Goal: Information Seeking & Learning: Compare options

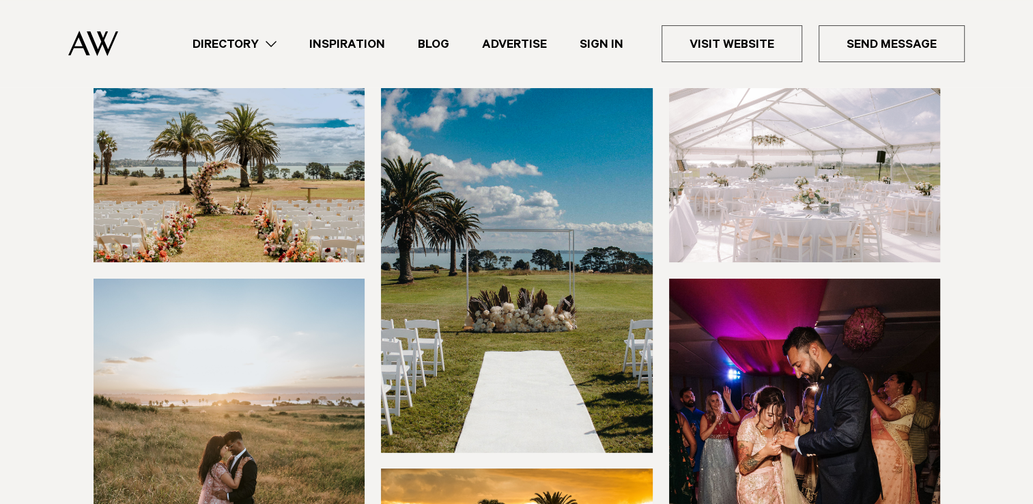
scroll to position [205, 0]
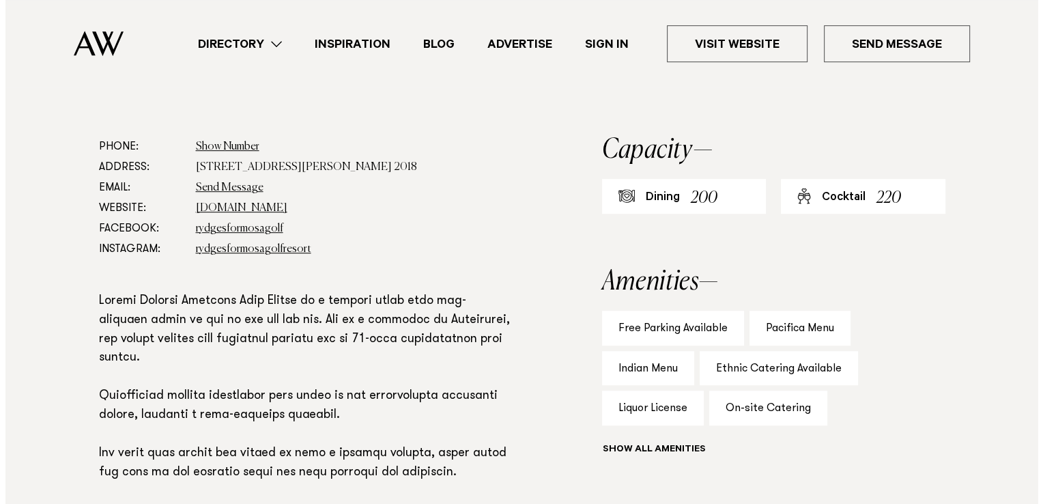
scroll to position [682, 0]
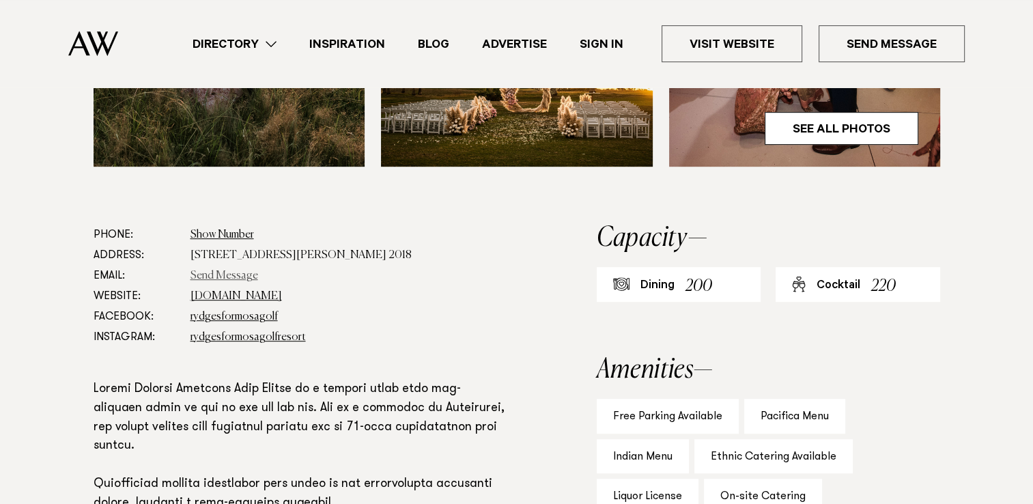
click at [213, 276] on link "Send Message" at bounding box center [224, 275] width 68 height 11
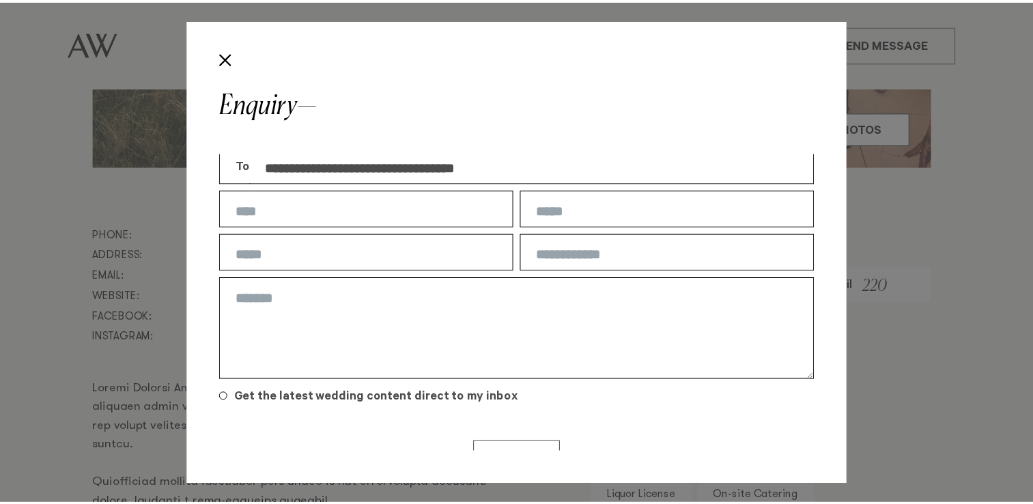
scroll to position [0, 0]
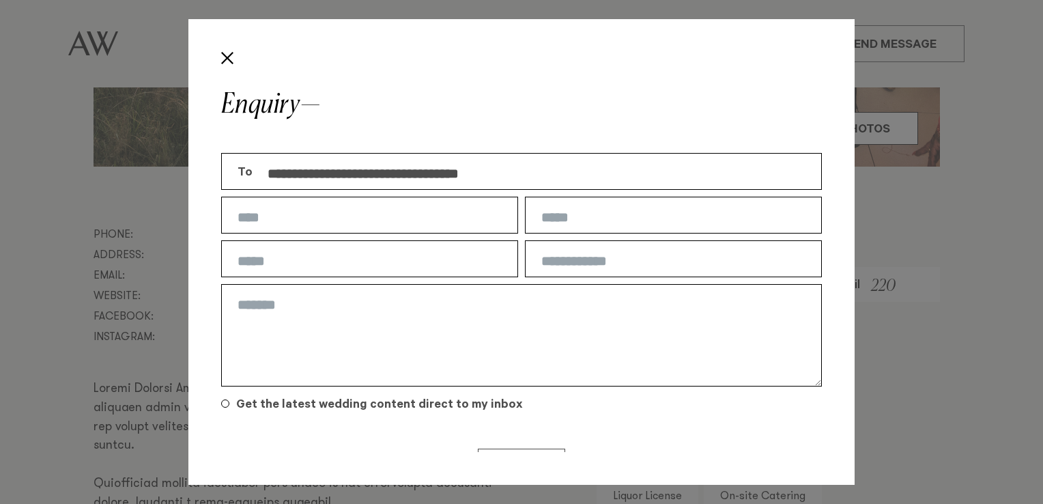
click at [908, 315] on div "**********" at bounding box center [521, 252] width 1043 height 504
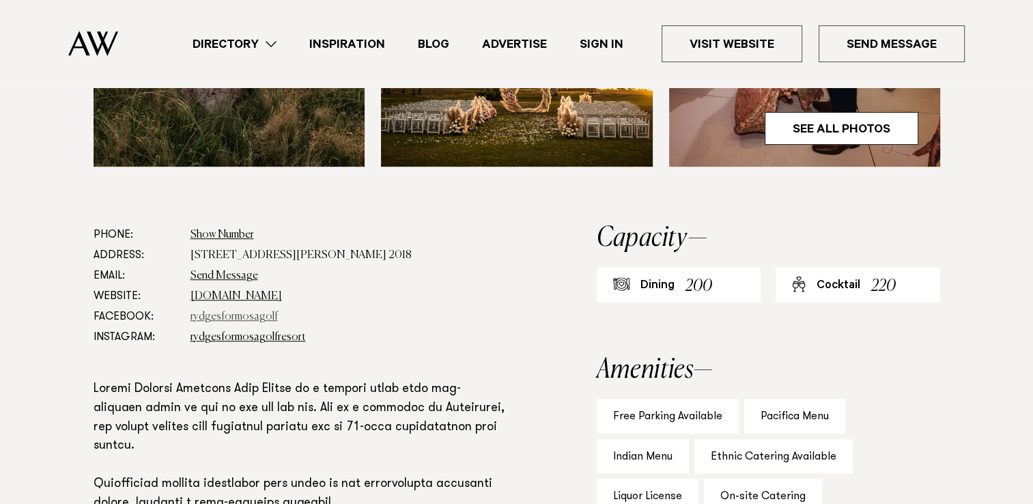
click at [210, 313] on link "rydgesformosagolf" at bounding box center [233, 316] width 87 height 11
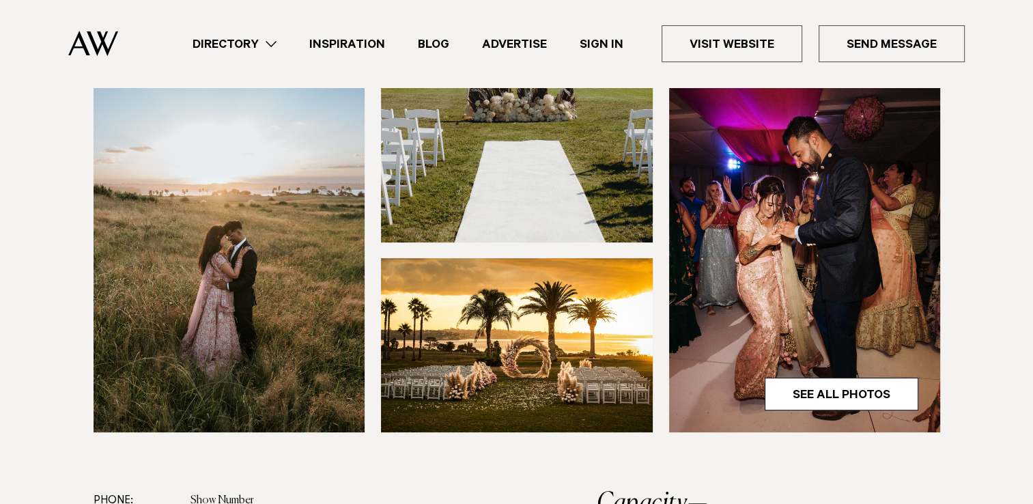
scroll to position [409, 0]
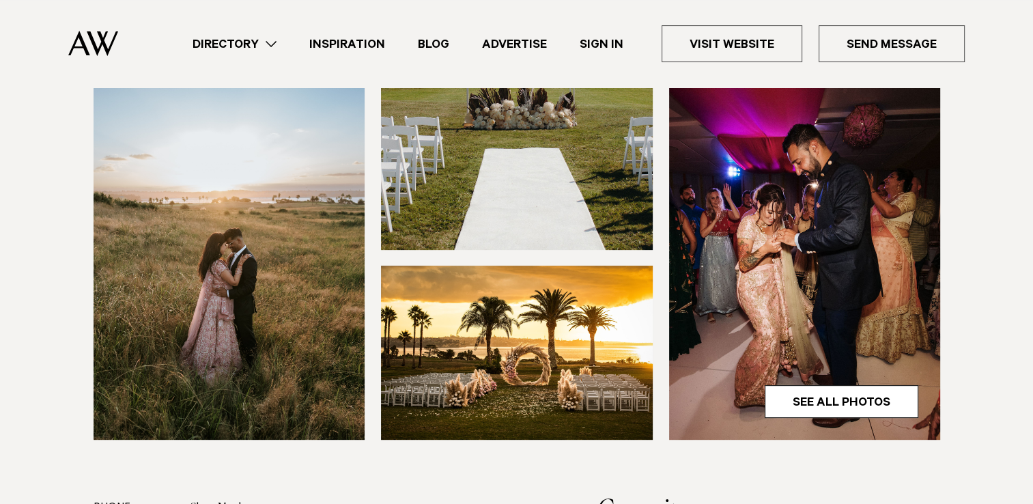
click at [815, 343] on img at bounding box center [805, 258] width 272 height 364
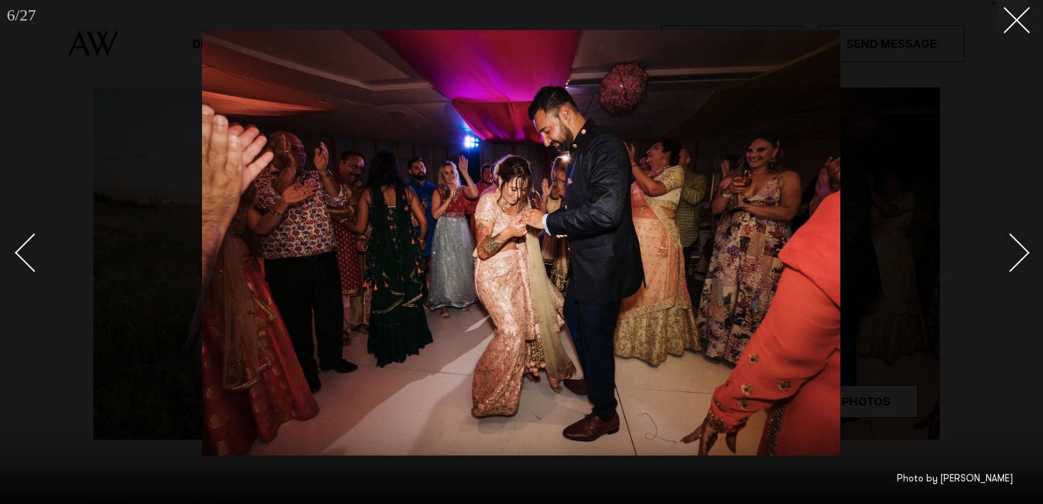
click at [1016, 258] on div "Next slide" at bounding box center [1010, 252] width 39 height 39
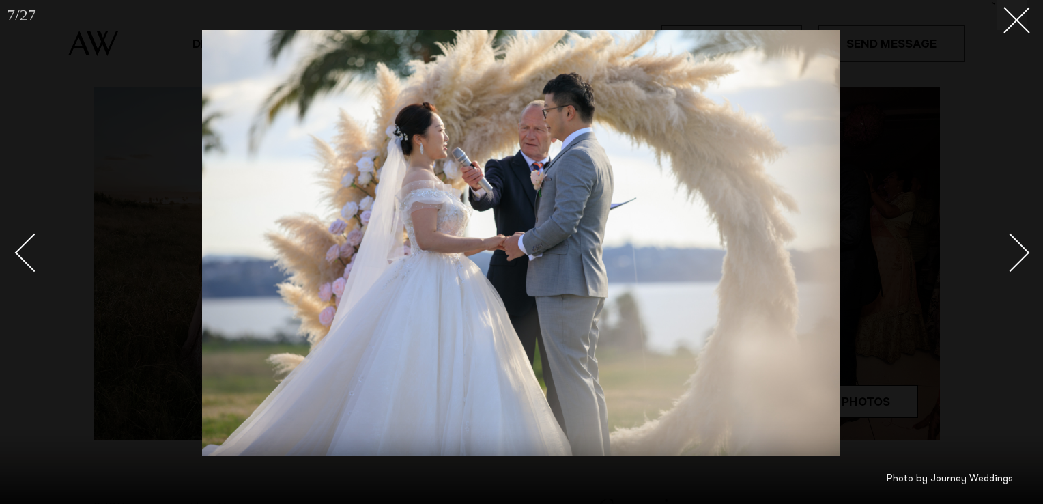
click at [1016, 258] on div "Next slide" at bounding box center [1010, 252] width 39 height 39
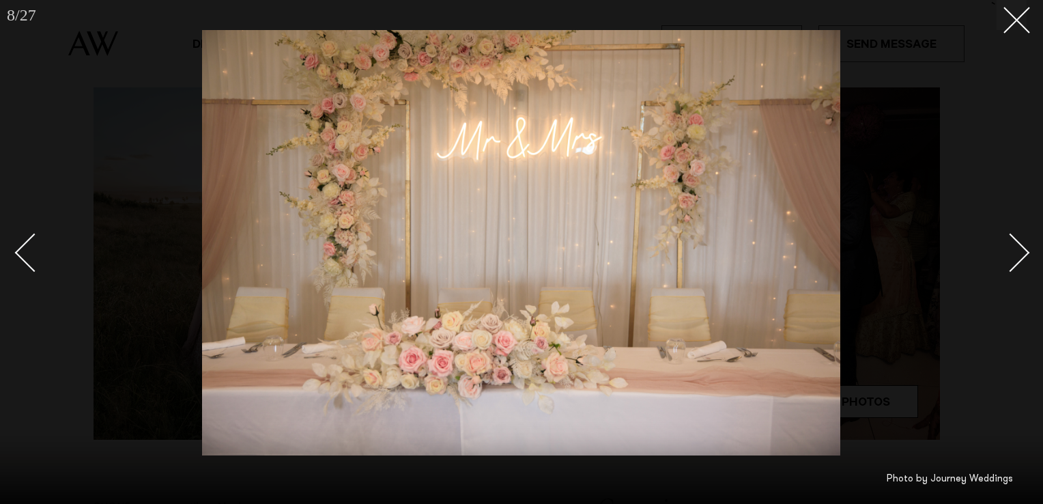
click at [1016, 258] on div "Next slide" at bounding box center [1010, 252] width 39 height 39
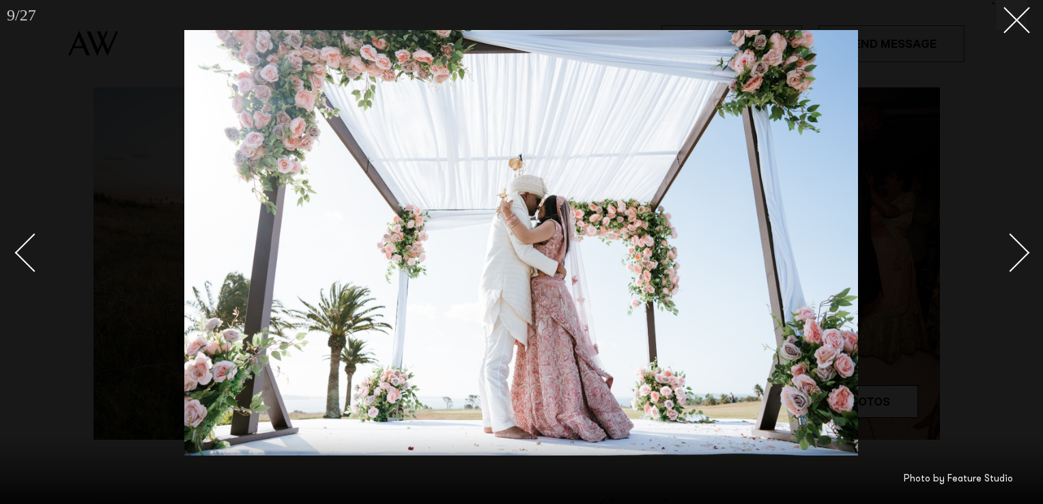
click at [1011, 257] on div "Next slide" at bounding box center [1010, 252] width 39 height 39
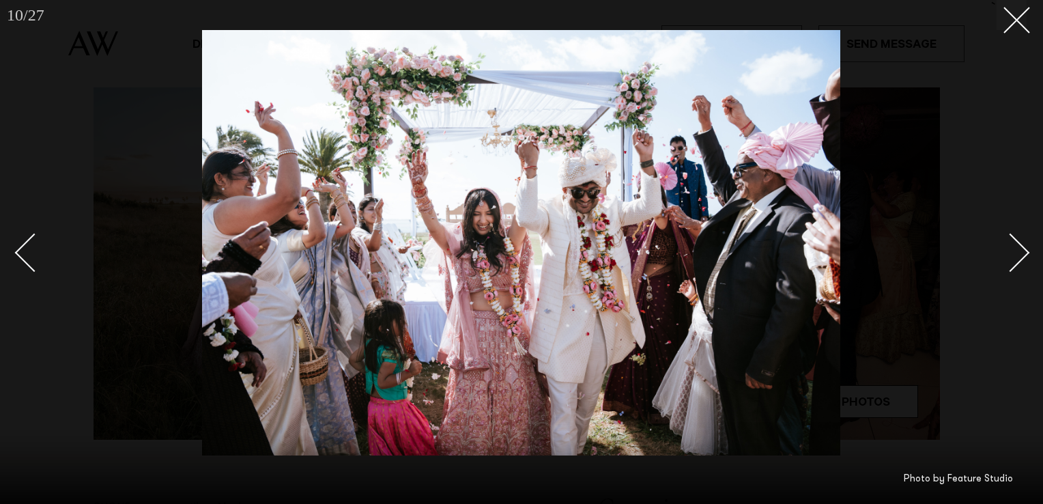
click at [1011, 254] on div "Next slide" at bounding box center [1010, 252] width 39 height 39
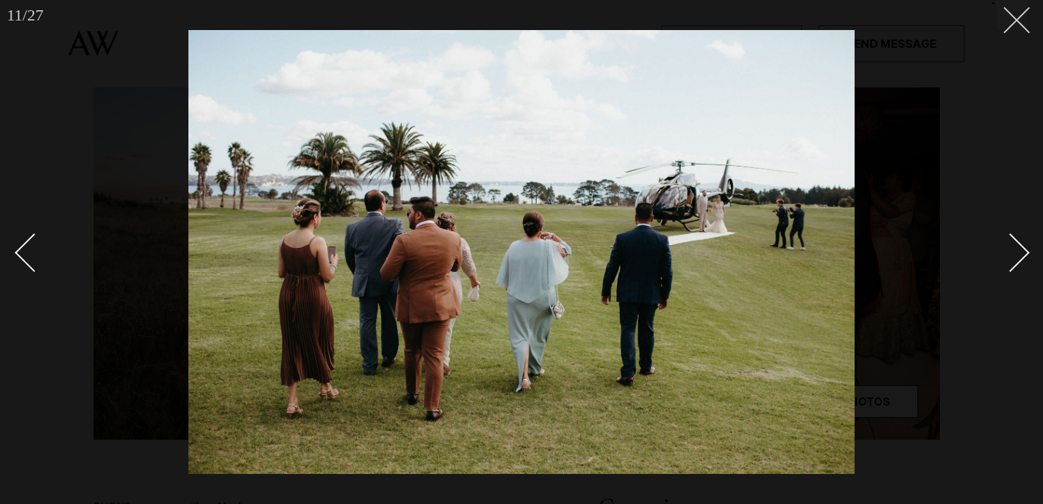
click at [1020, 27] on button at bounding box center [1011, 15] width 30 height 30
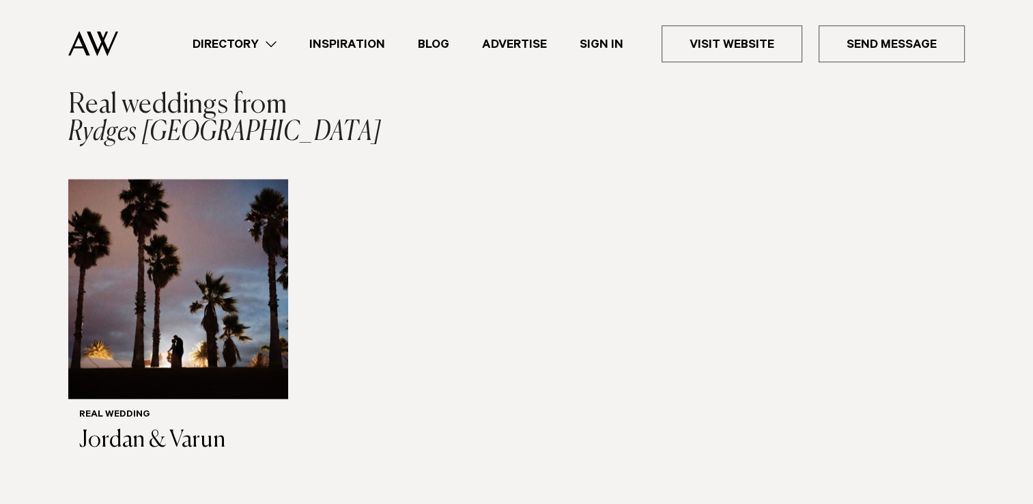
scroll to position [1638, 0]
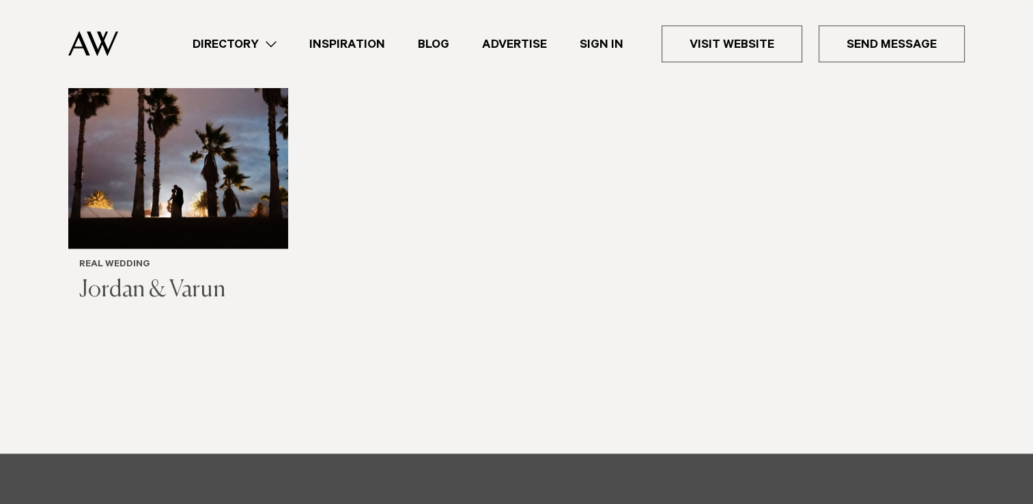
click at [257, 220] on img "1 / 1" at bounding box center [178, 139] width 220 height 220
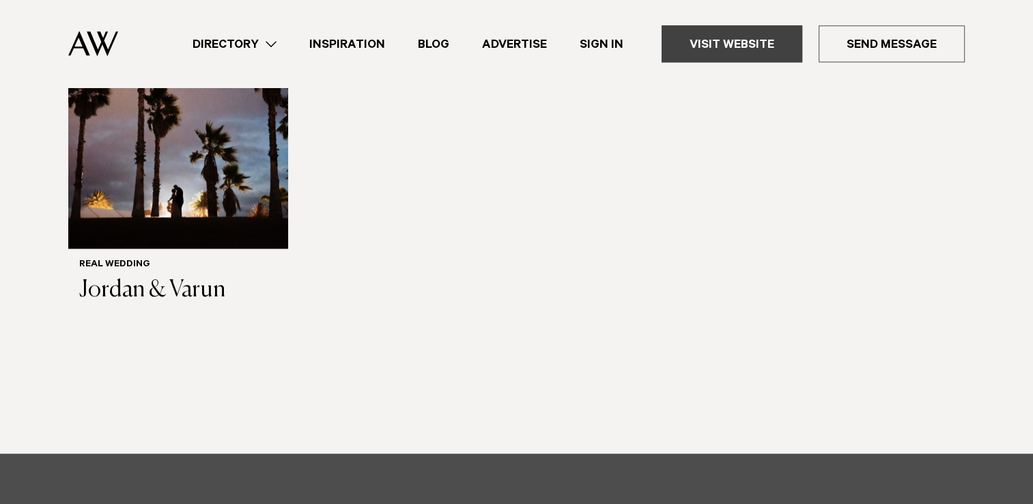
click at [770, 53] on link "Visit Website" at bounding box center [731, 43] width 141 height 37
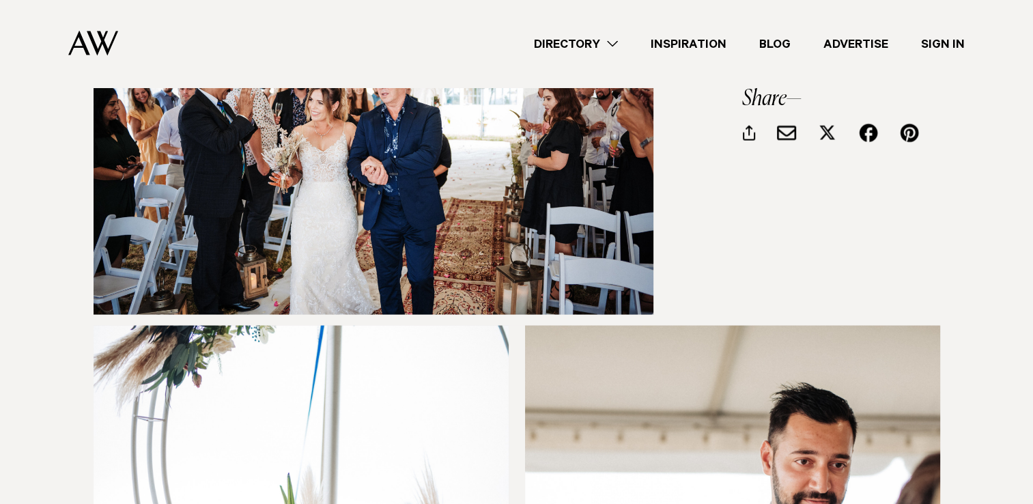
scroll to position [2798, 0]
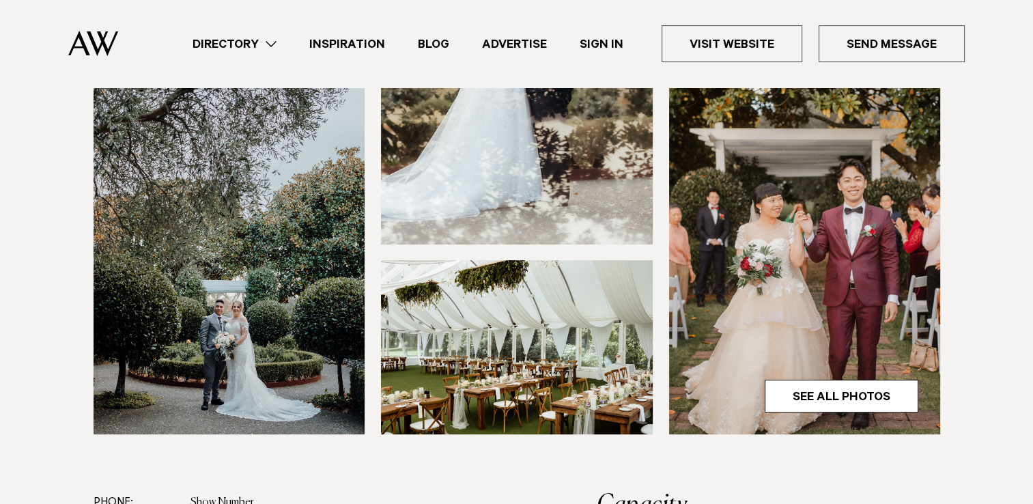
scroll to position [478, 0]
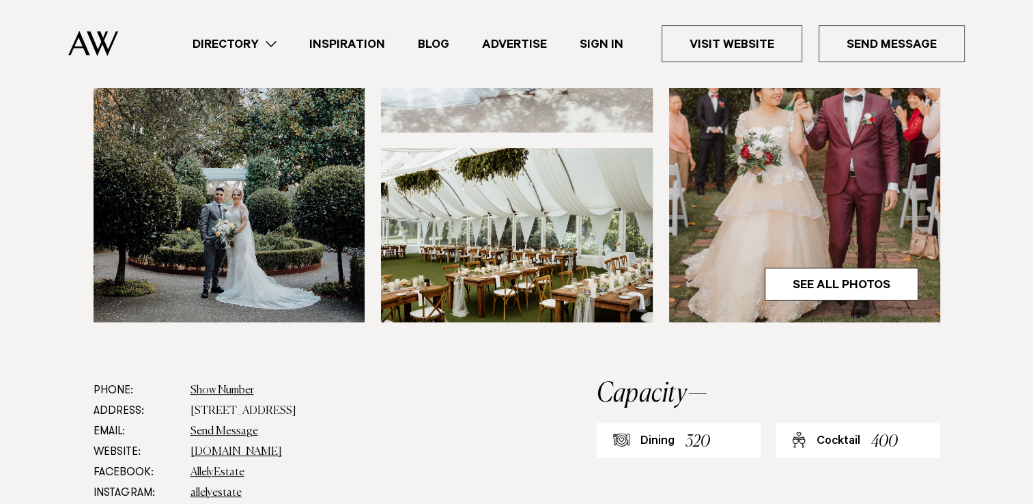
click at [477, 298] on img at bounding box center [517, 235] width 272 height 174
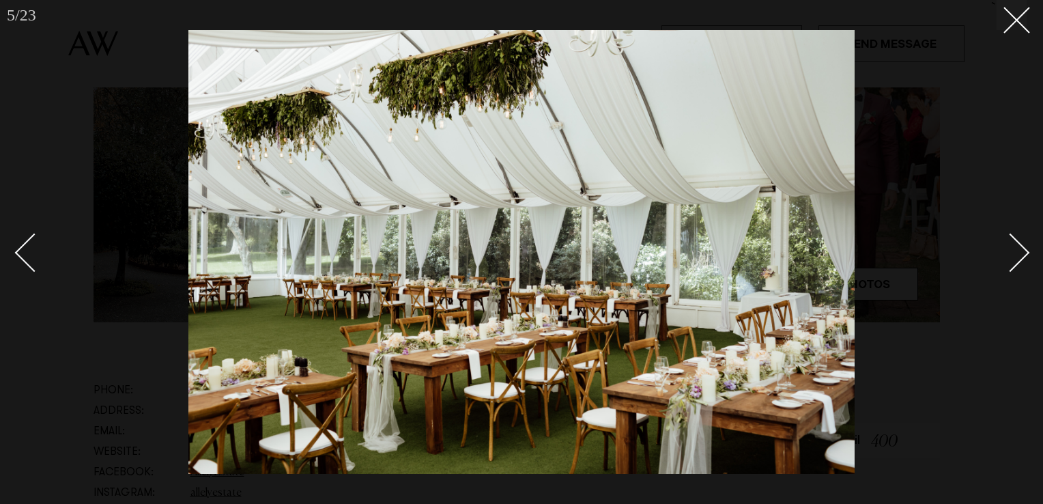
click at [1001, 250] on div "Next slide" at bounding box center [1010, 252] width 39 height 39
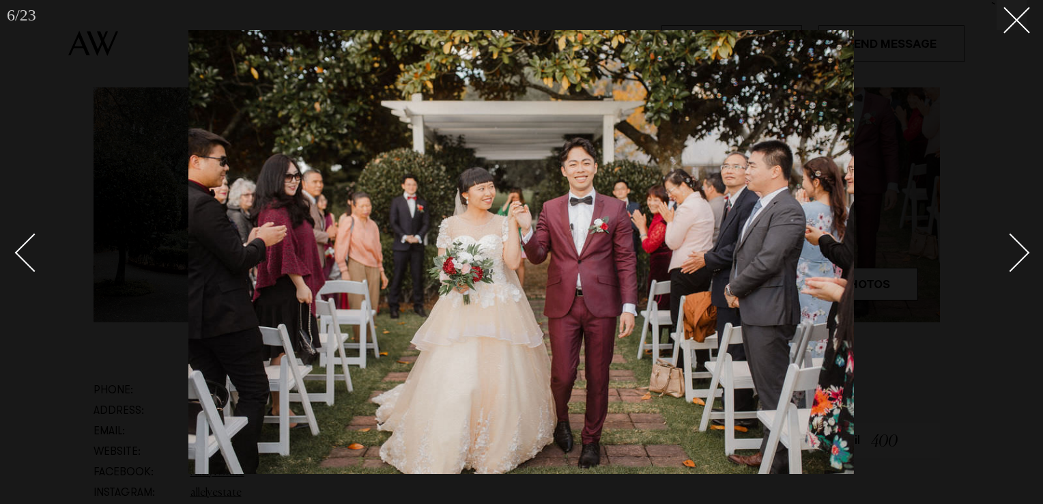
click at [996, 247] on div "Next slide" at bounding box center [1010, 252] width 39 height 39
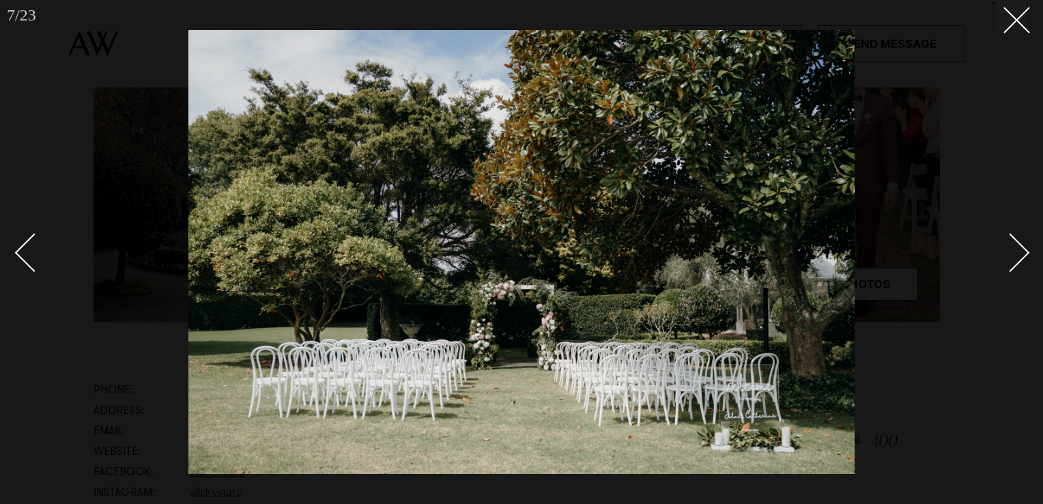
click at [1010, 248] on div "Next slide" at bounding box center [1010, 252] width 39 height 39
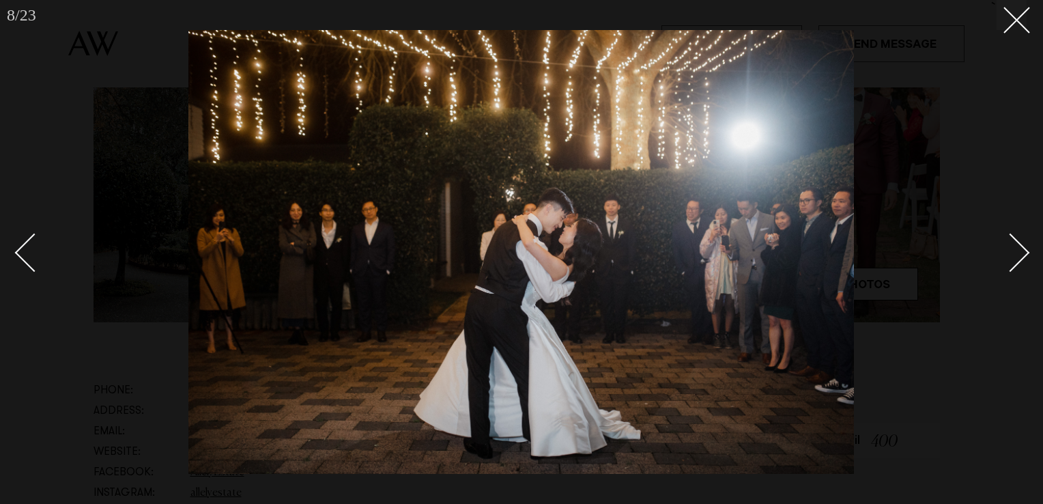
click at [1010, 248] on div "Next slide" at bounding box center [1010, 252] width 39 height 39
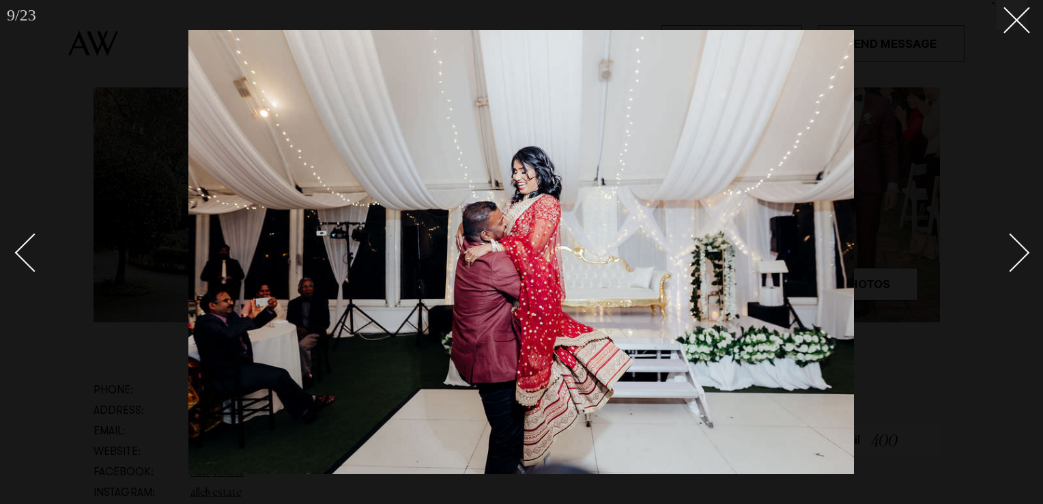
click at [1010, 248] on div "Next slide" at bounding box center [1010, 252] width 39 height 39
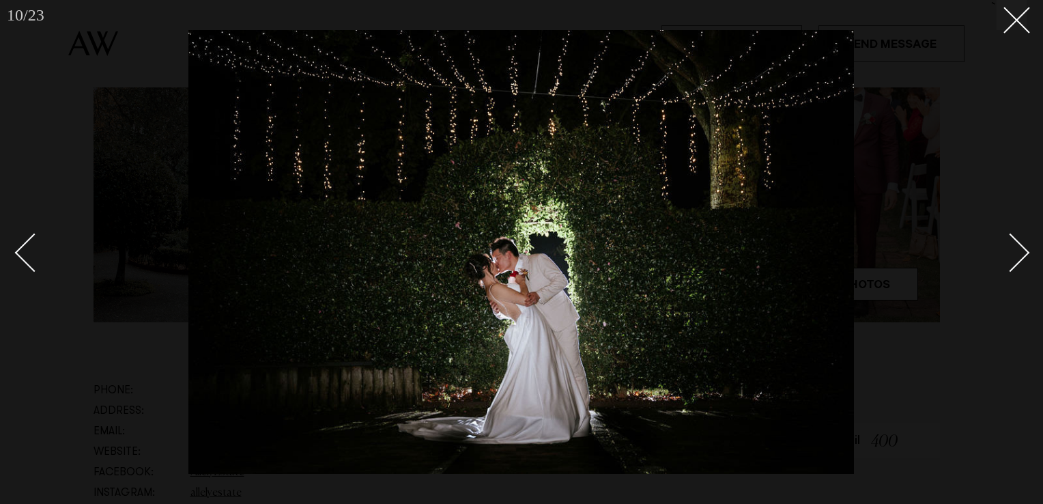
click at [1009, 249] on div "Next slide" at bounding box center [1010, 252] width 39 height 39
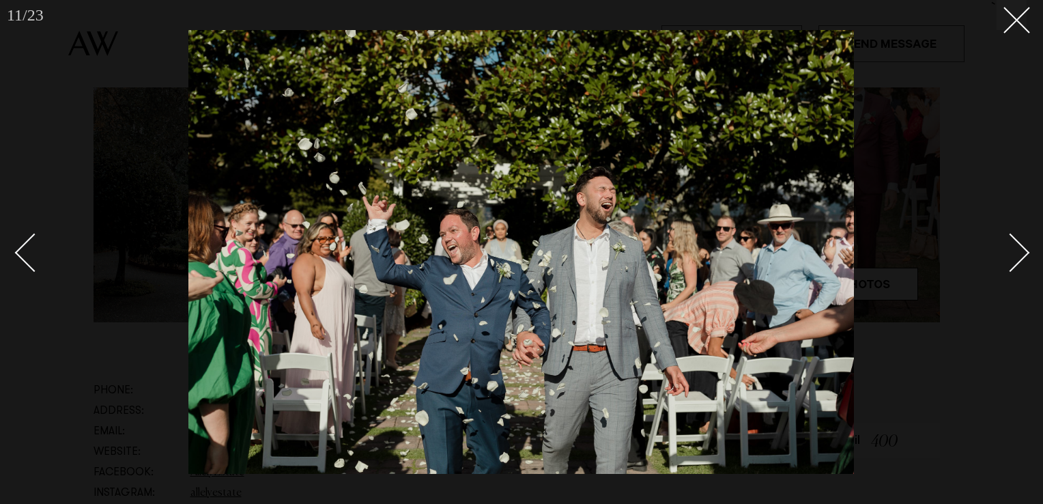
click at [1009, 249] on div "Next slide" at bounding box center [1010, 252] width 39 height 39
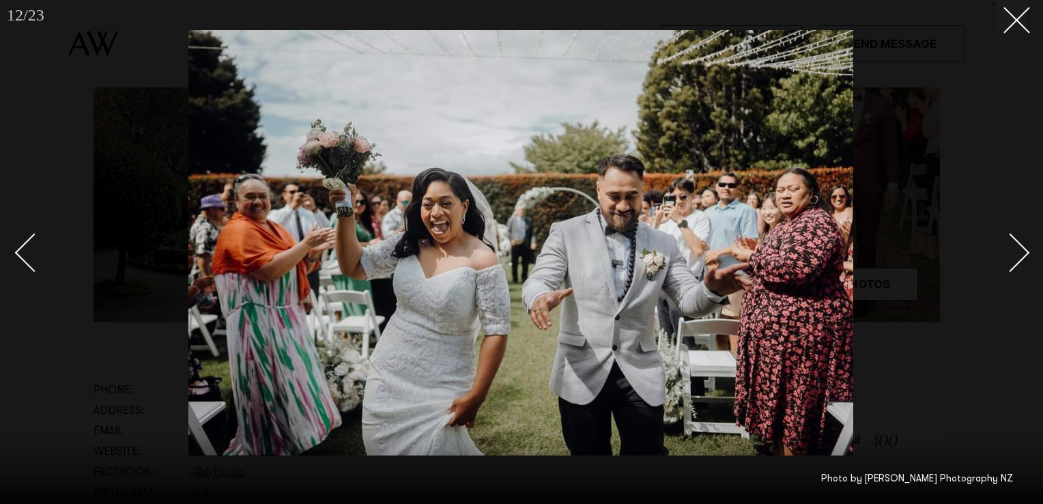
click at [1009, 249] on div "Next slide" at bounding box center [1010, 252] width 39 height 39
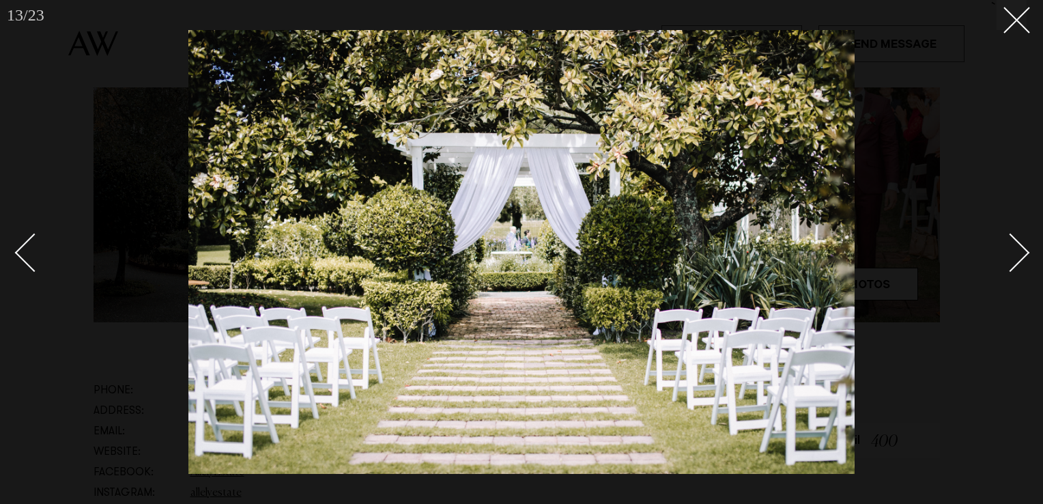
click at [1009, 249] on div "Next slide" at bounding box center [1010, 252] width 39 height 39
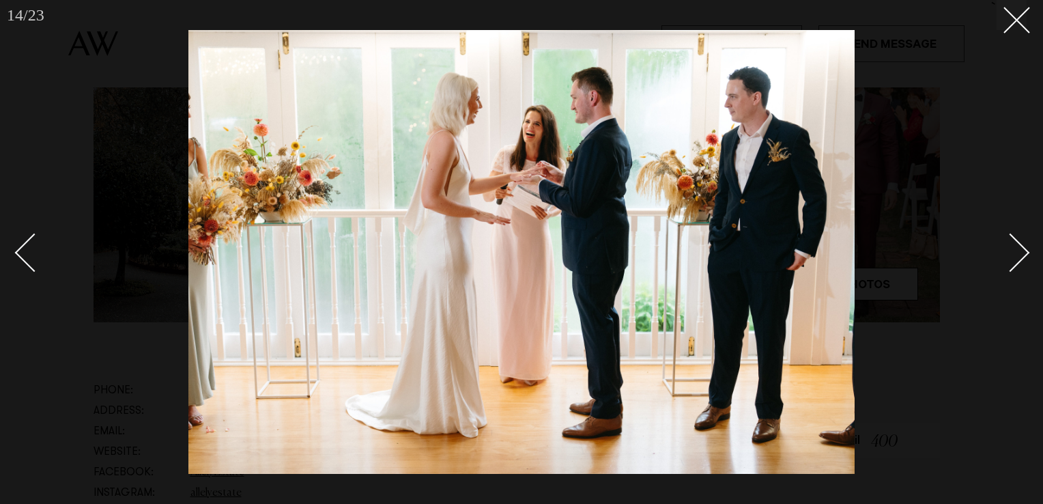
click at [1009, 249] on div "Next slide" at bounding box center [1010, 252] width 39 height 39
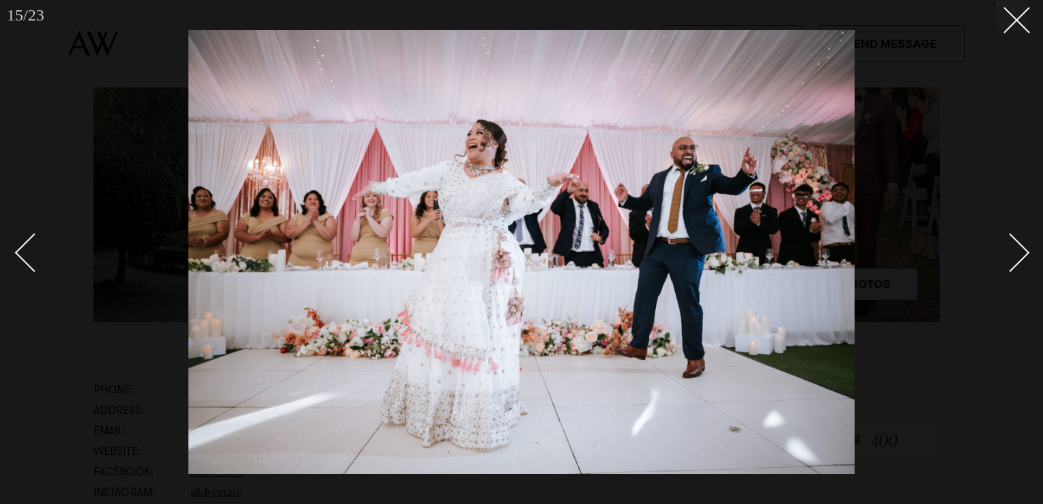
click at [1009, 249] on div "Next slide" at bounding box center [1010, 252] width 39 height 39
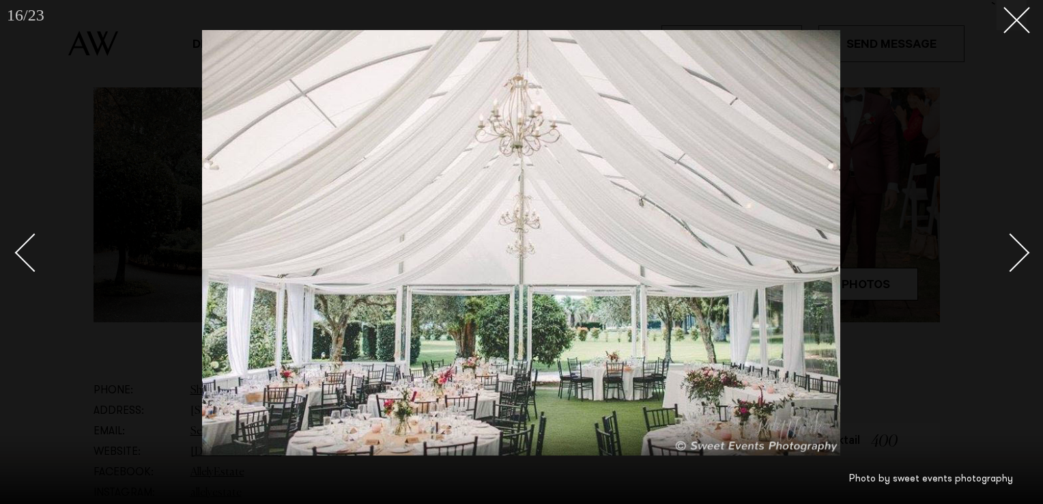
click at [1009, 249] on div "Next slide" at bounding box center [1010, 252] width 39 height 39
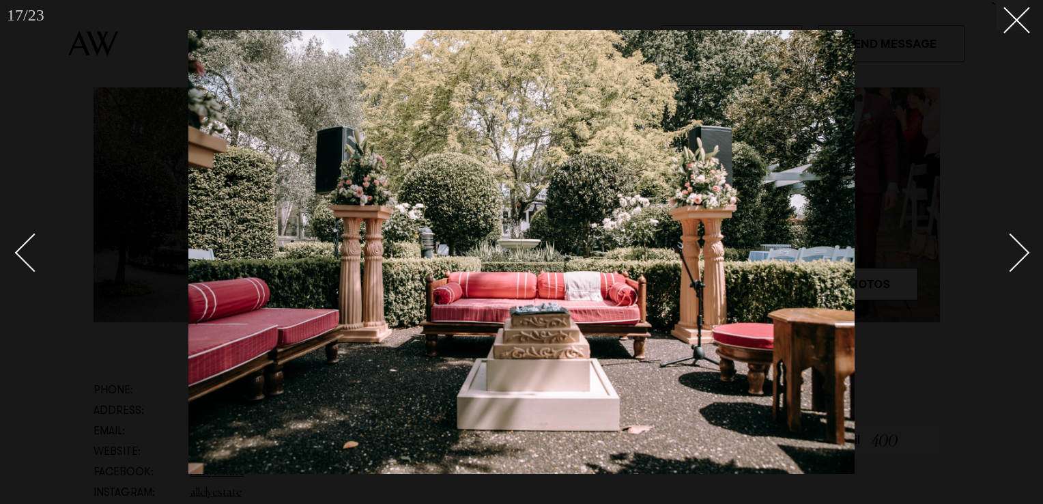
click at [1009, 249] on div "Next slide" at bounding box center [1010, 252] width 39 height 39
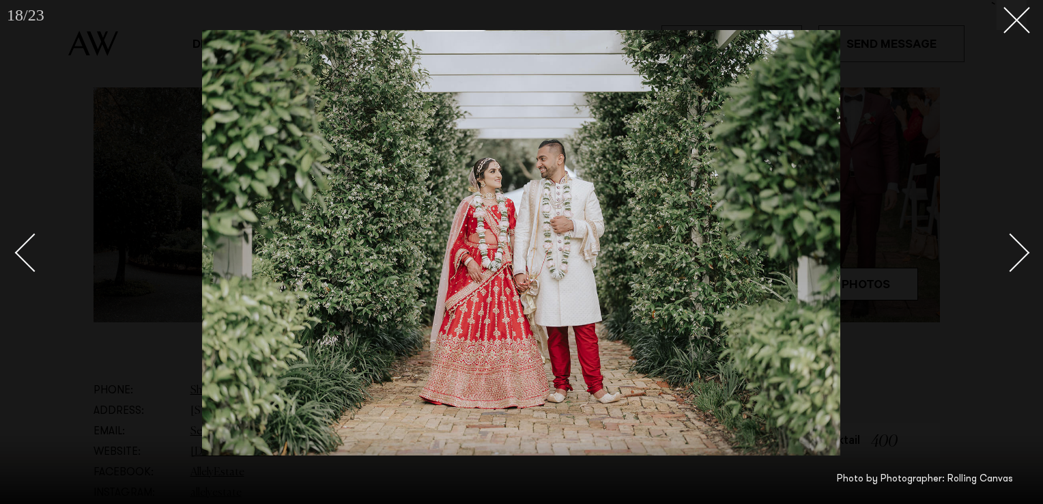
click at [1009, 249] on div "Next slide" at bounding box center [1010, 252] width 39 height 39
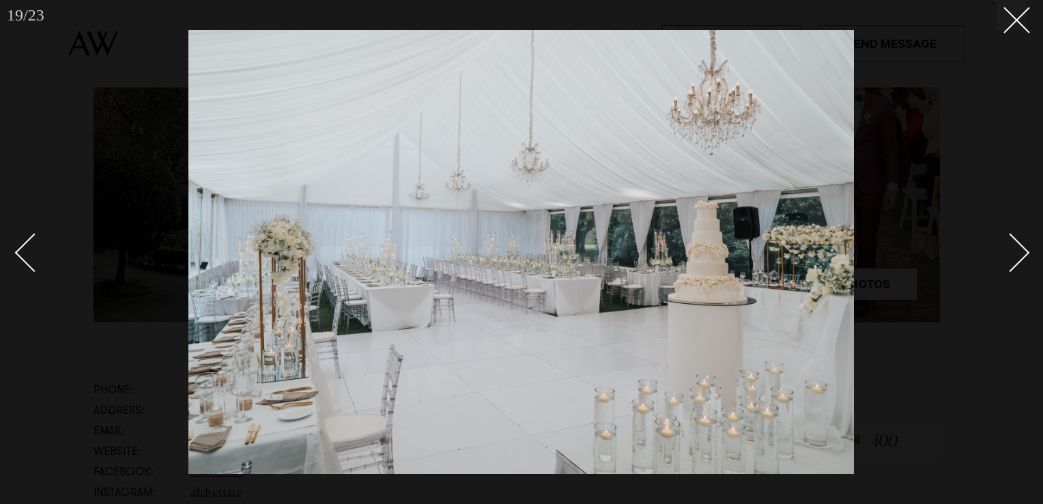
click at [1009, 249] on div "Next slide" at bounding box center [1010, 252] width 39 height 39
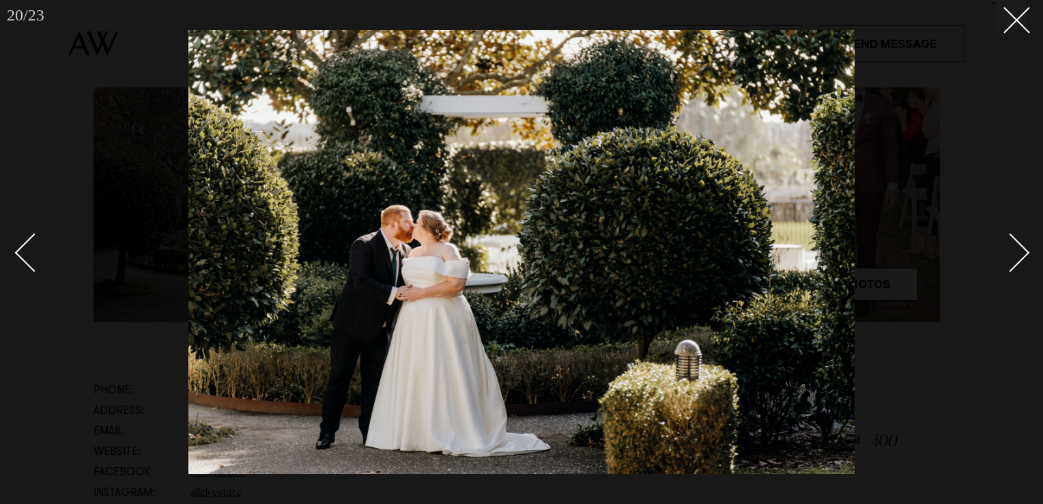
click at [1009, 249] on div "Next slide" at bounding box center [1010, 252] width 39 height 39
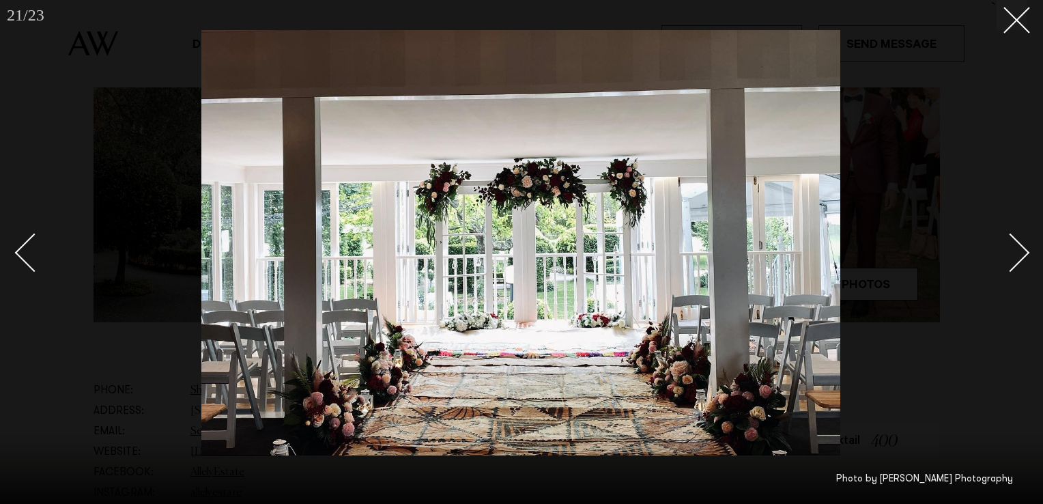
click at [1009, 249] on div "Next slide" at bounding box center [1010, 252] width 39 height 39
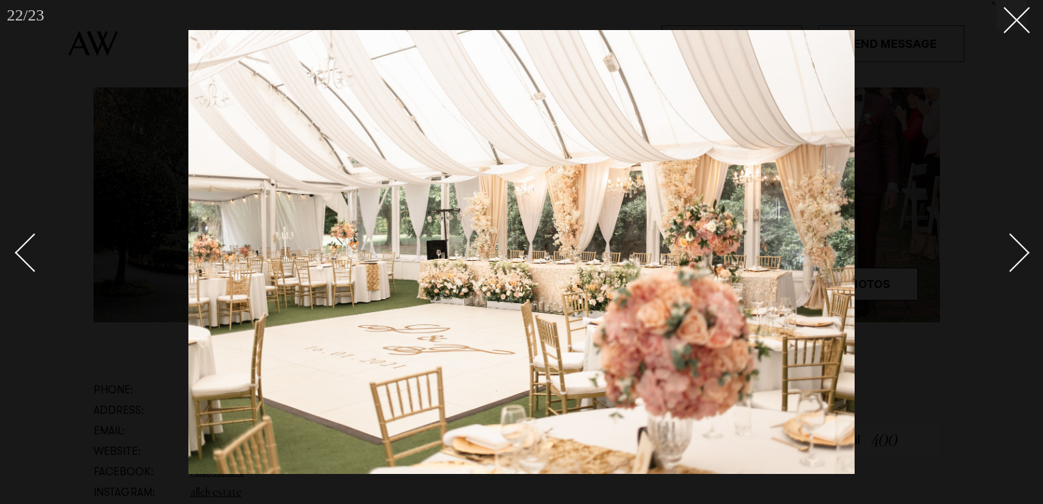
click at [1009, 249] on div "Next slide" at bounding box center [1010, 252] width 39 height 39
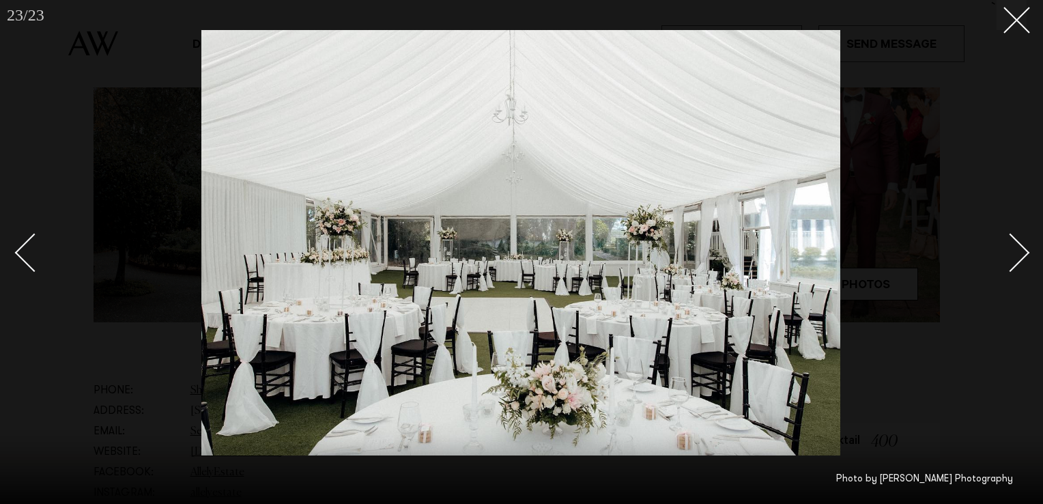
click at [1020, 30] on div at bounding box center [521, 252] width 1043 height 504
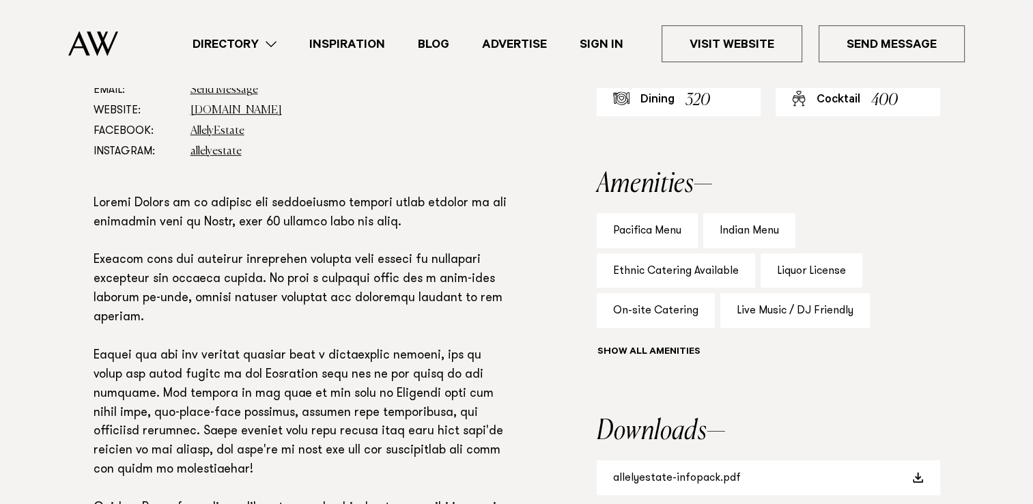
scroll to position [546, 0]
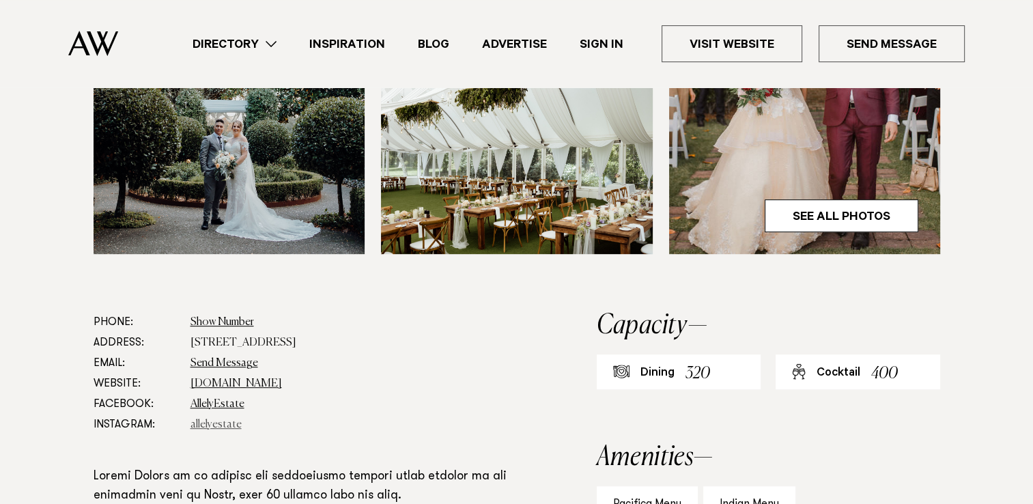
click at [220, 422] on link "allelyestate" at bounding box center [215, 424] width 51 height 11
